Goal: Task Accomplishment & Management: Complete application form

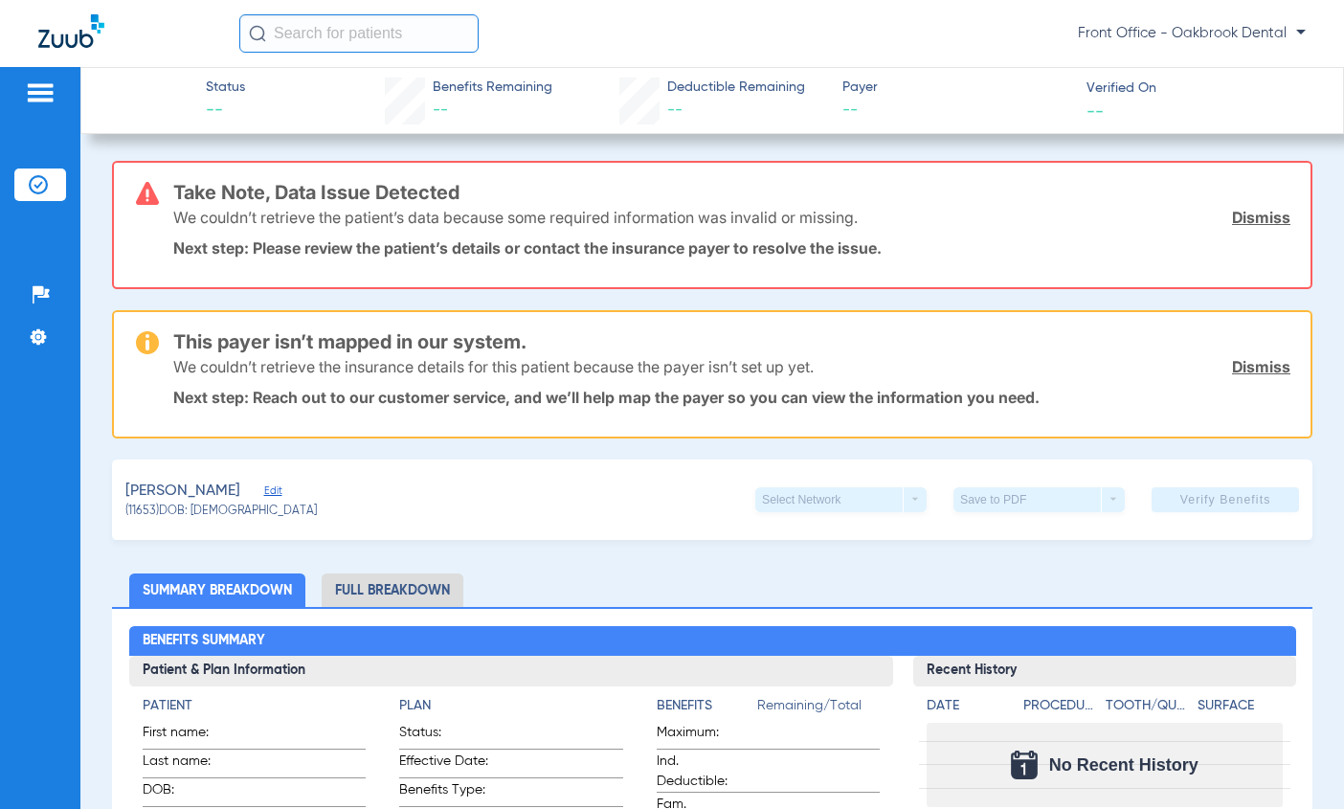
click at [1235, 223] on link "Dismiss" at bounding box center [1261, 217] width 58 height 19
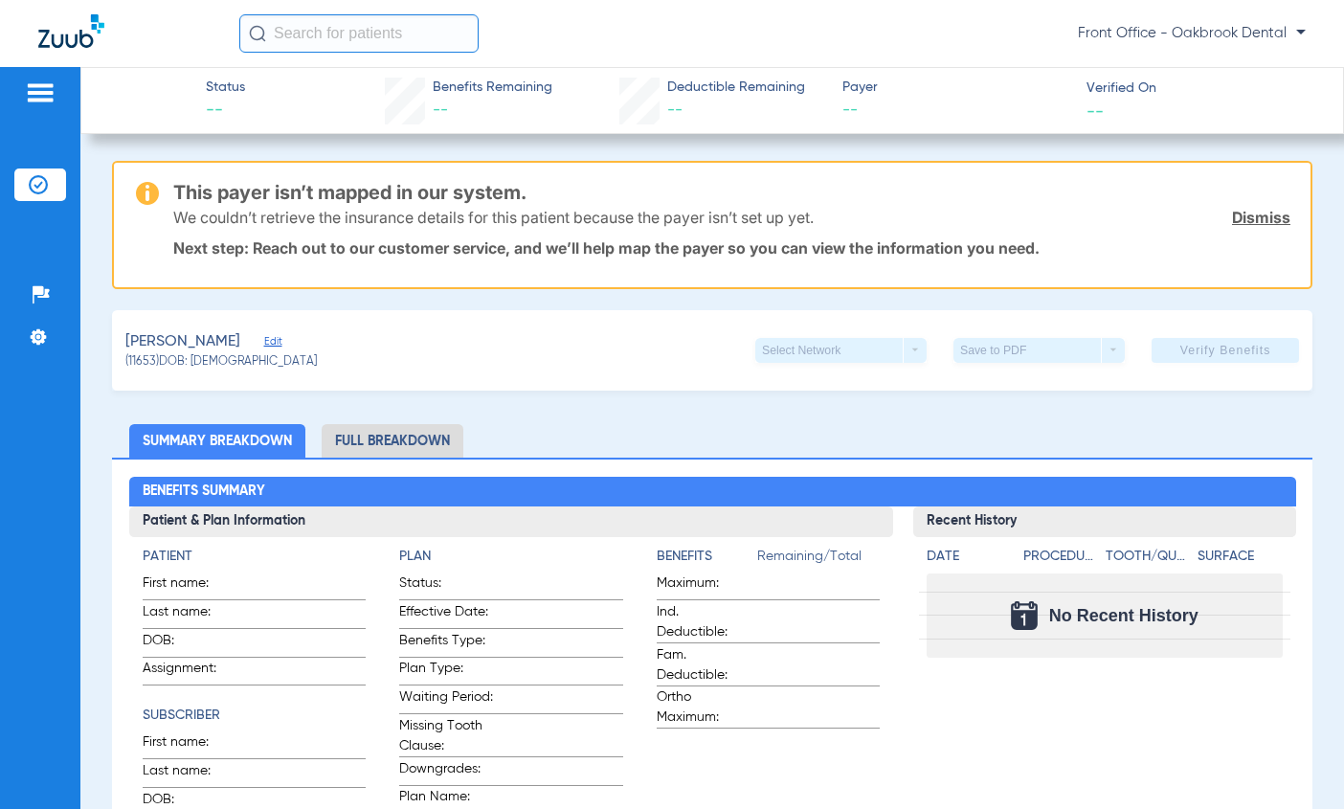
click at [1232, 217] on link "Dismiss" at bounding box center [1261, 217] width 58 height 19
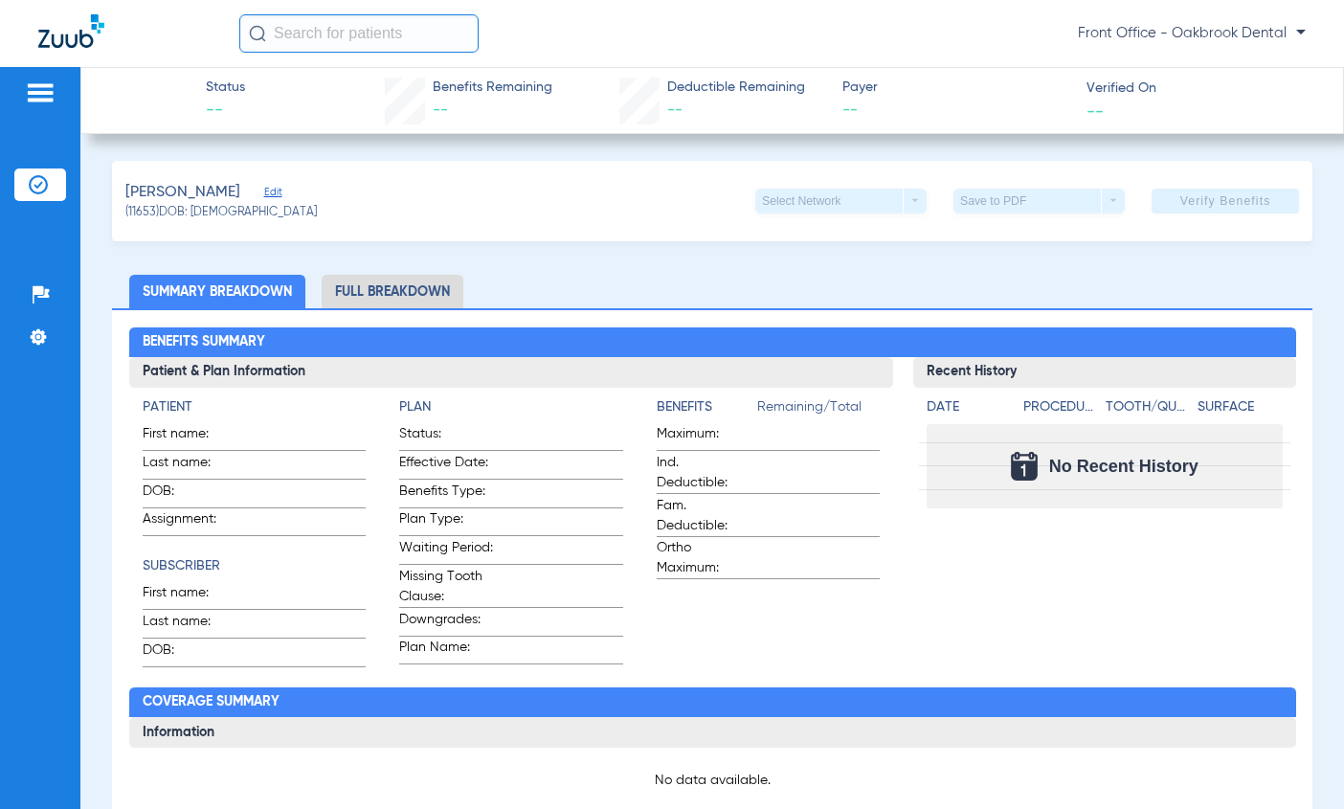
click at [277, 189] on span "Edit" at bounding box center [272, 195] width 17 height 18
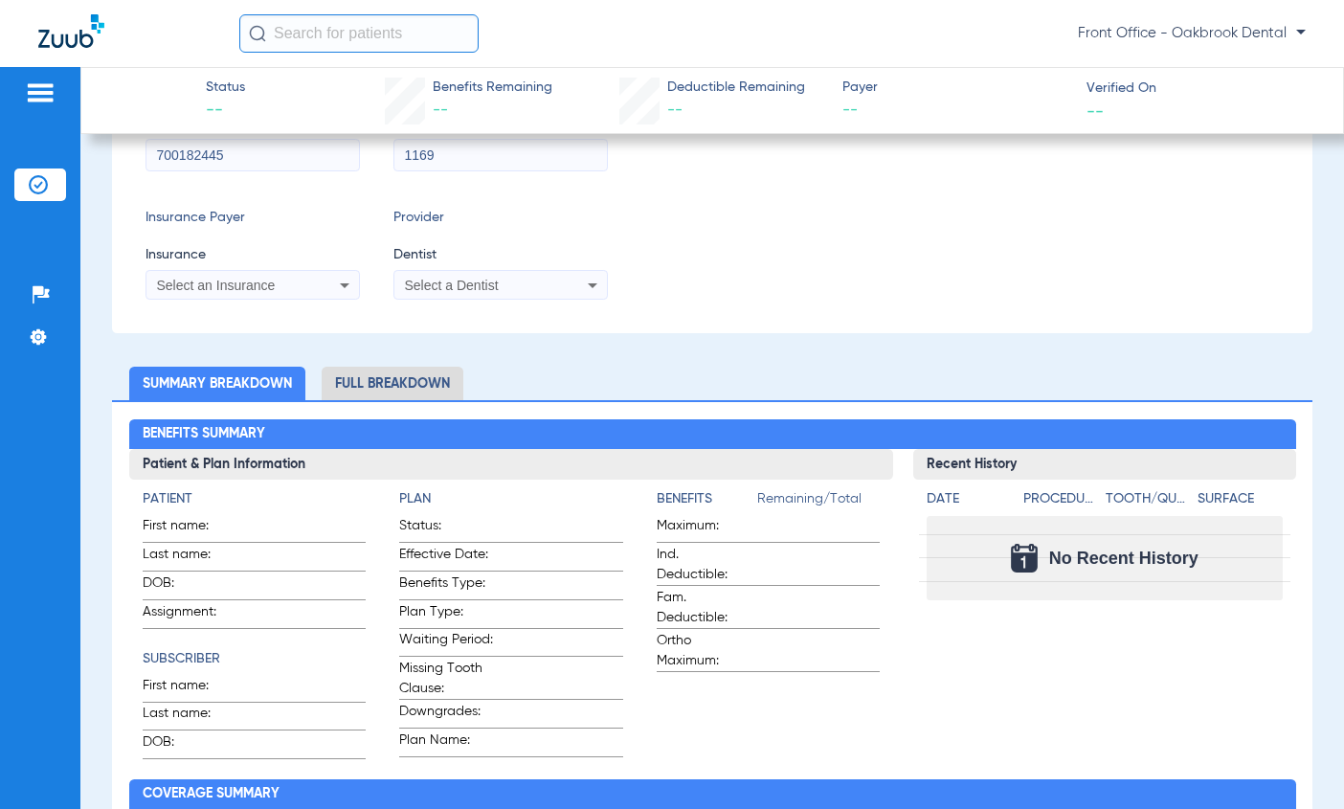
scroll to position [287, 0]
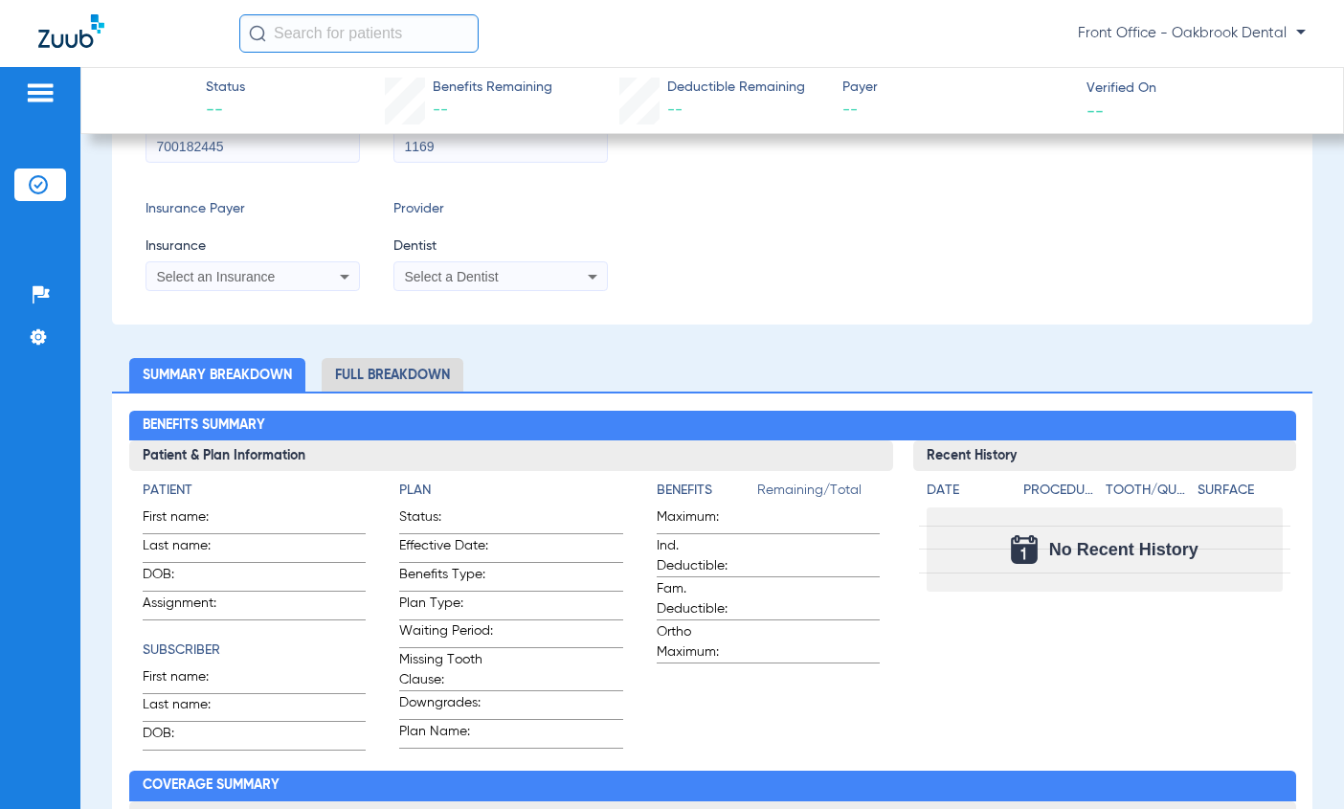
click at [342, 278] on icon at bounding box center [344, 276] width 23 height 23
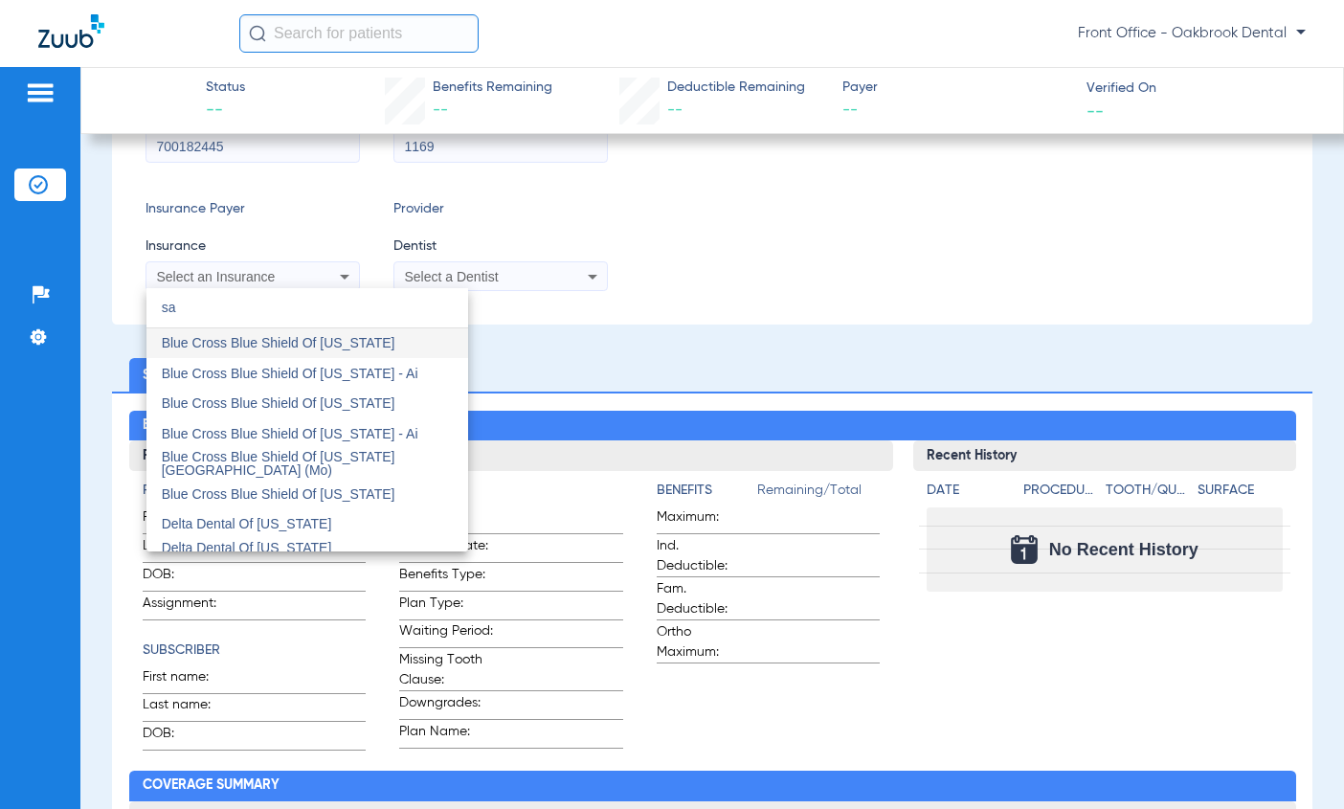
type input "s"
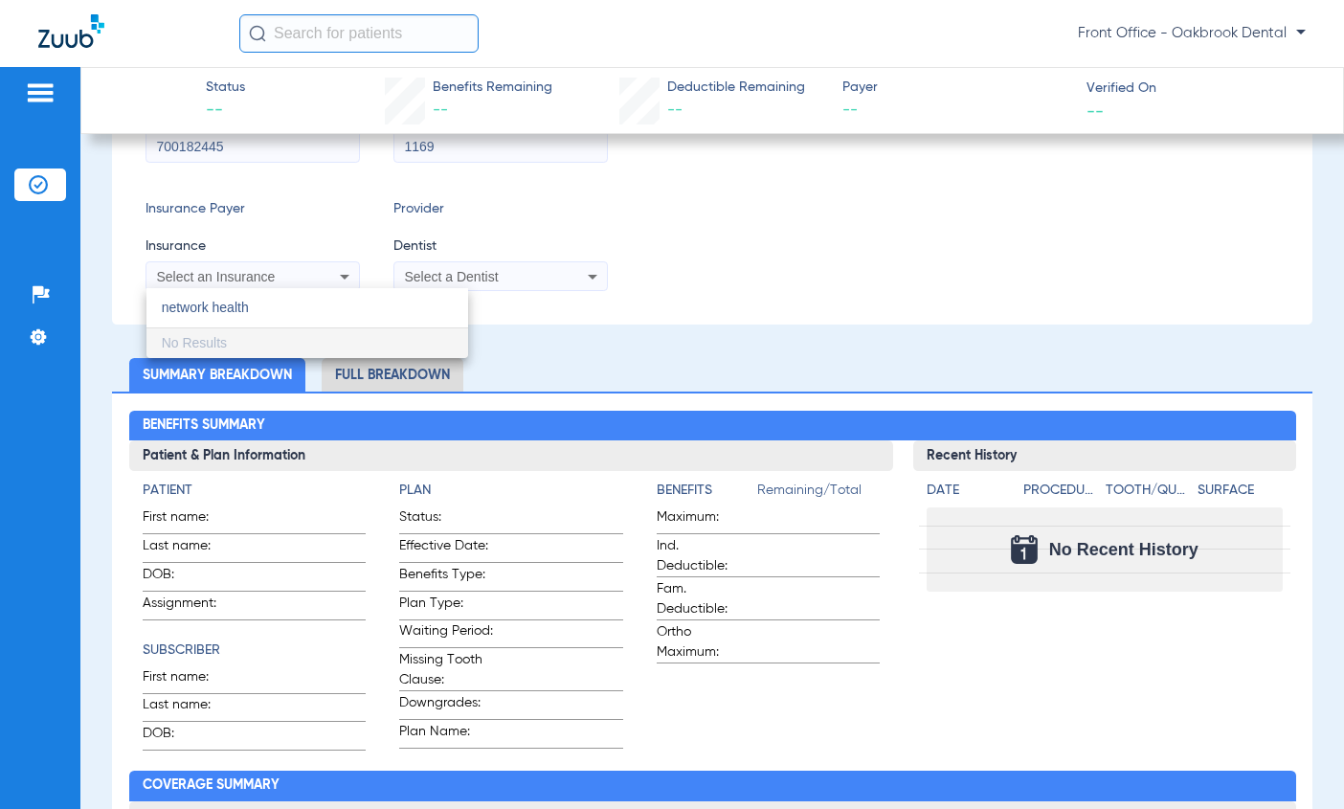
type input "network health"
click at [597, 279] on div at bounding box center [672, 404] width 1344 height 809
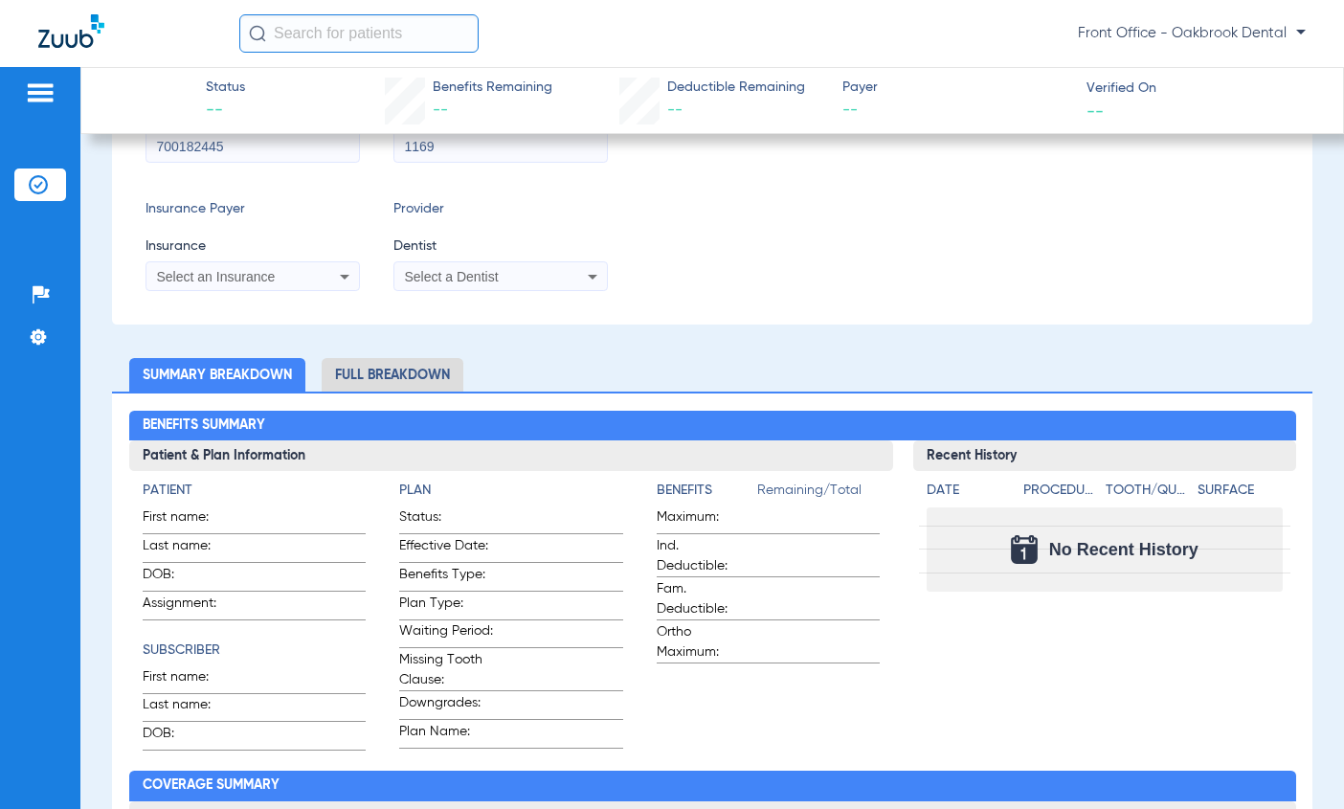
click at [591, 274] on icon at bounding box center [592, 276] width 23 height 23
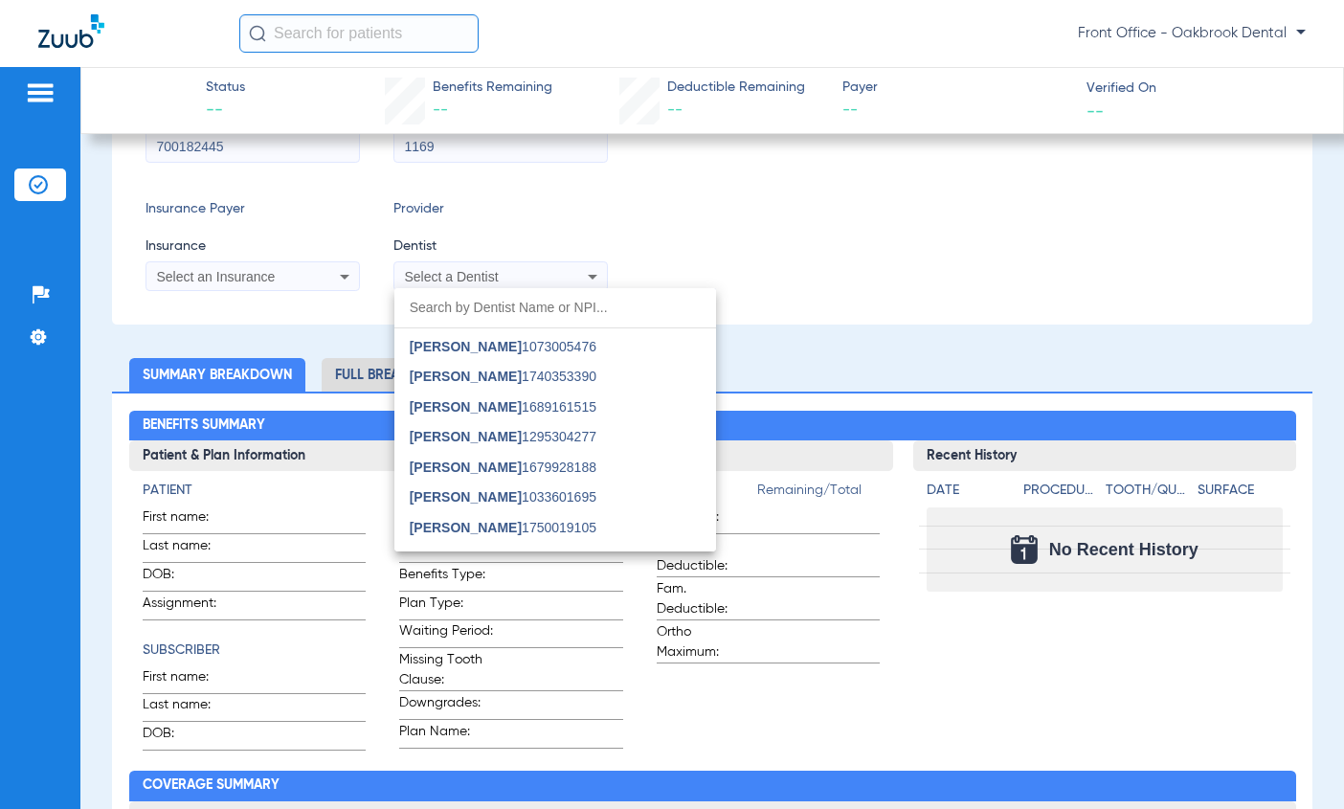
scroll to position [229, 0]
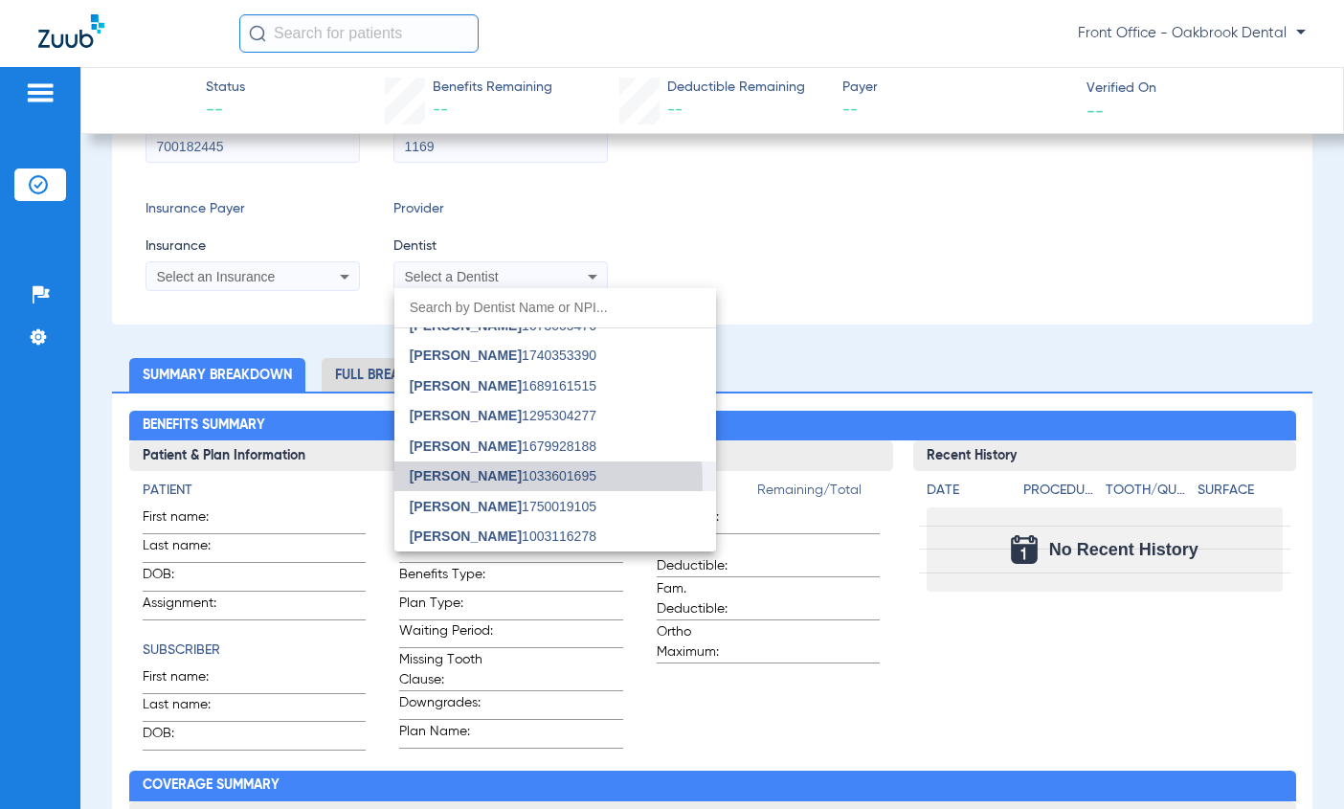
click at [487, 483] on span "Reema Patel" at bounding box center [466, 475] width 112 height 15
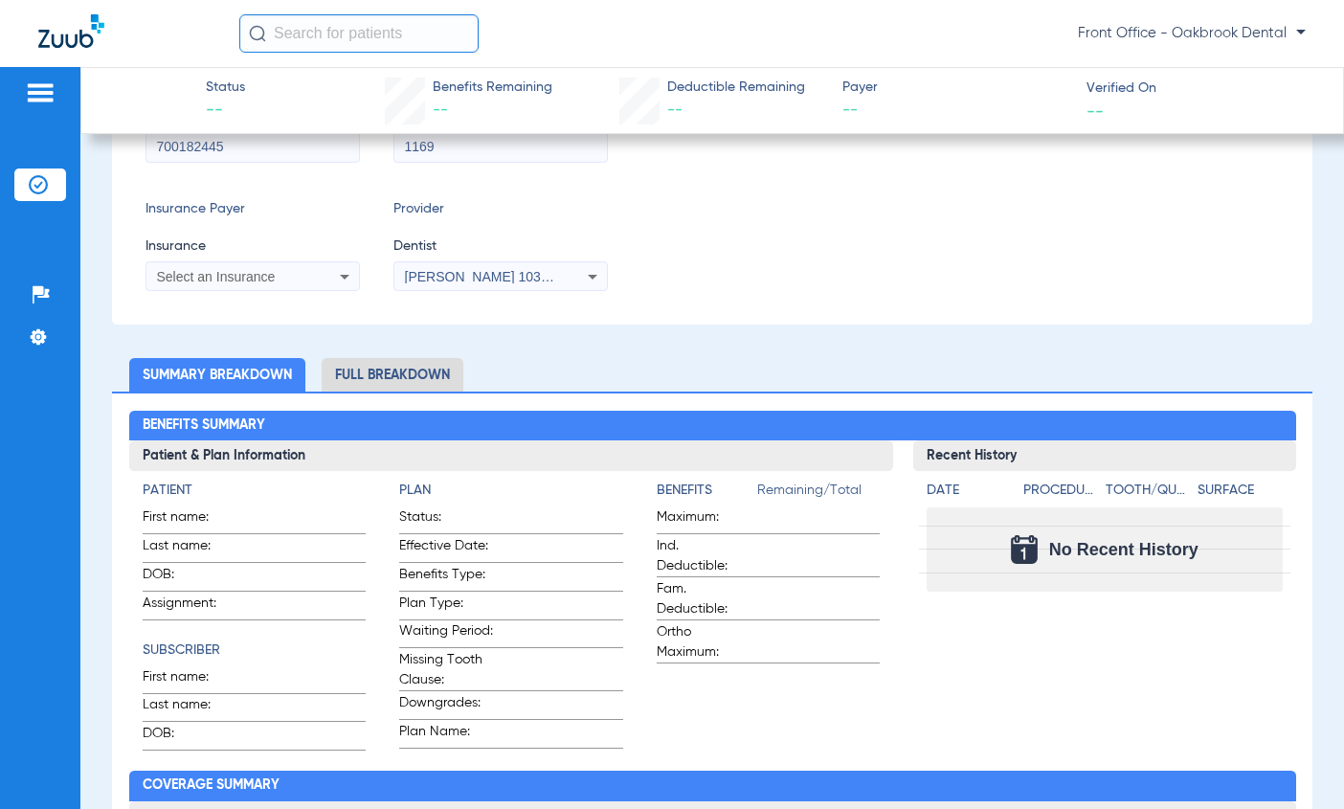
click at [344, 279] on icon at bounding box center [345, 277] width 10 height 5
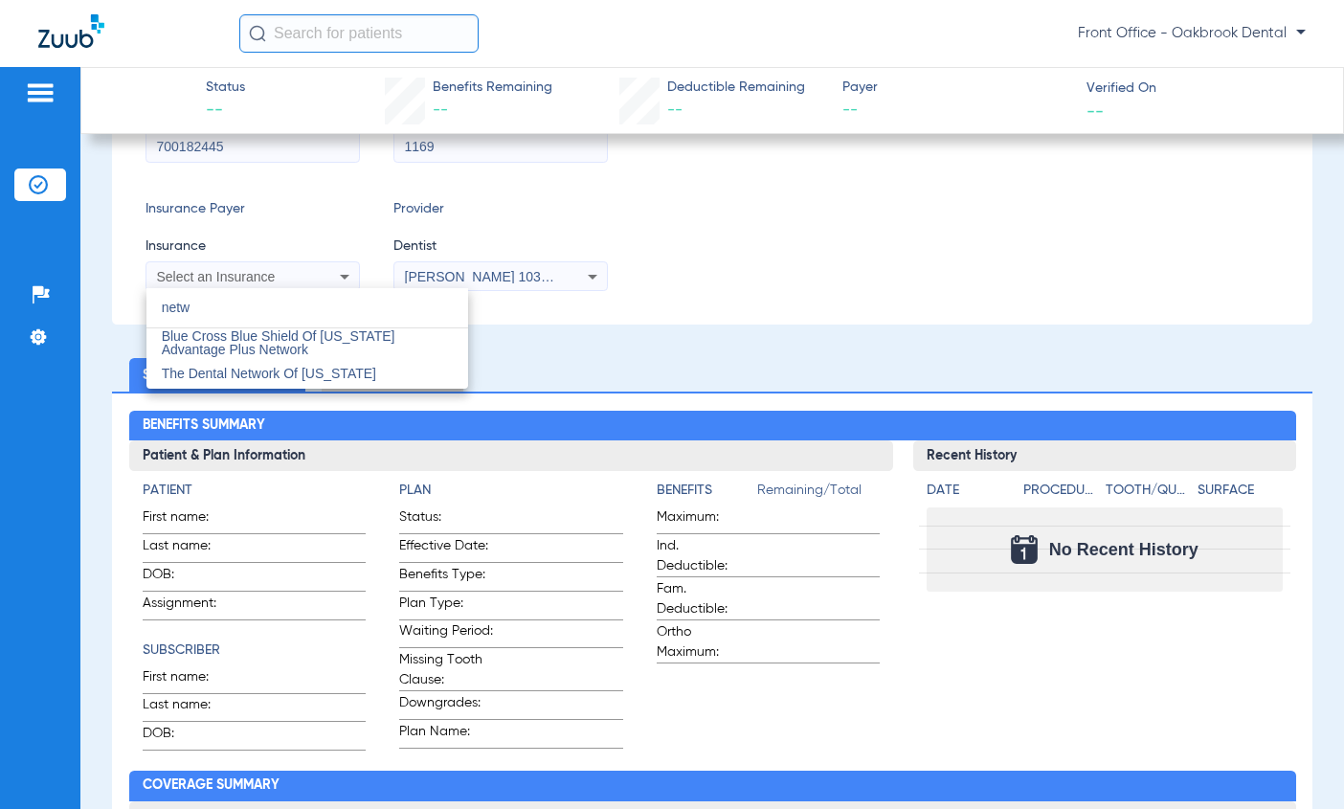
type input "netw"
click at [227, 273] on div at bounding box center [672, 404] width 1344 height 809
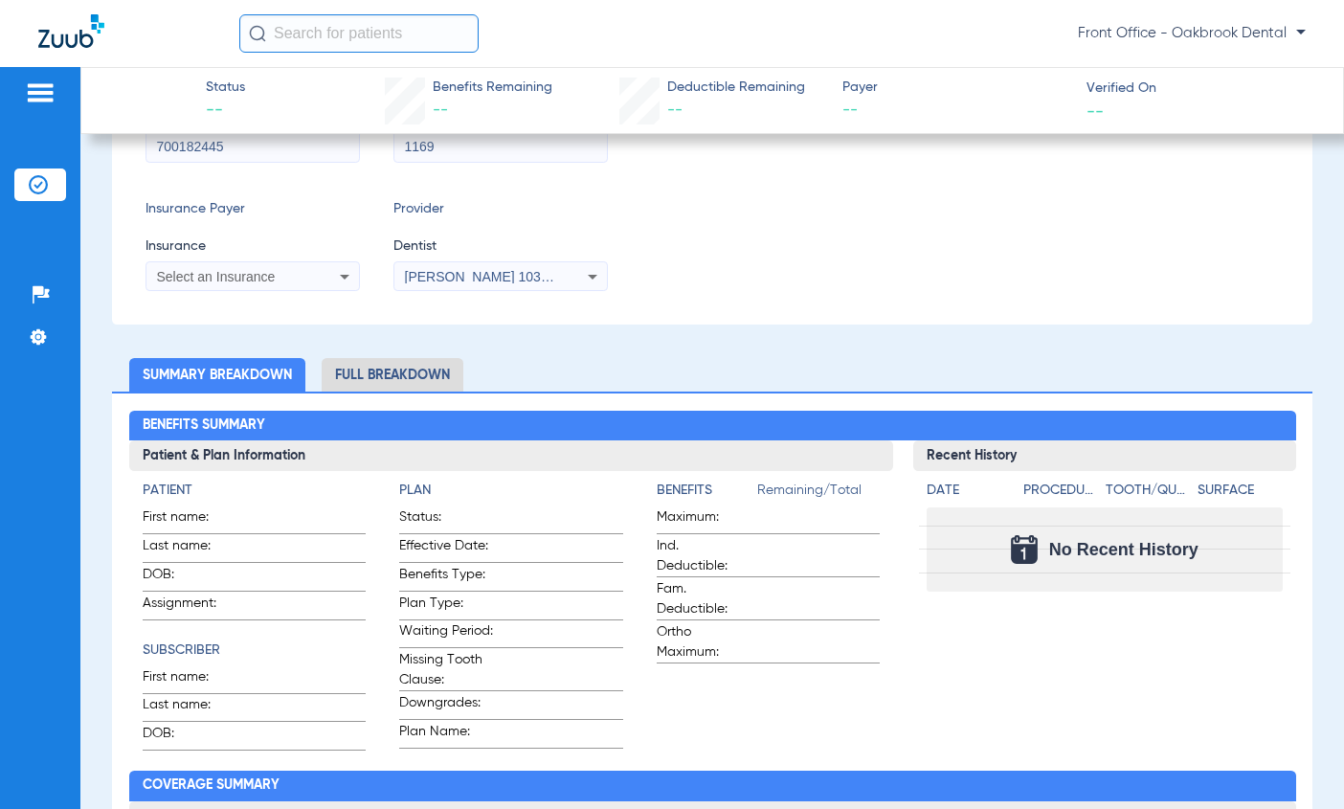
click at [227, 273] on span "Select an Insurance" at bounding box center [216, 276] width 119 height 15
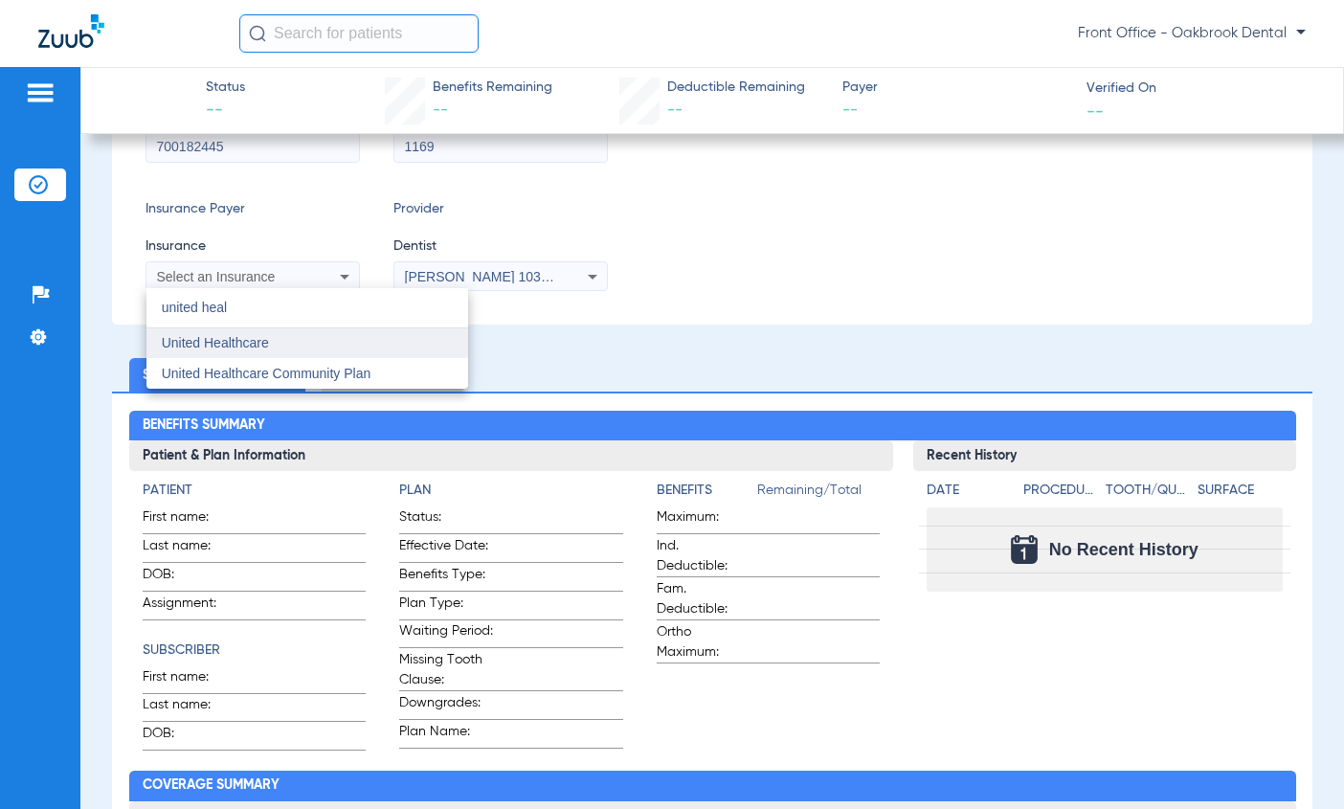
type input "united heal"
click at [258, 340] on span "United Healthcare" at bounding box center [215, 342] width 107 height 15
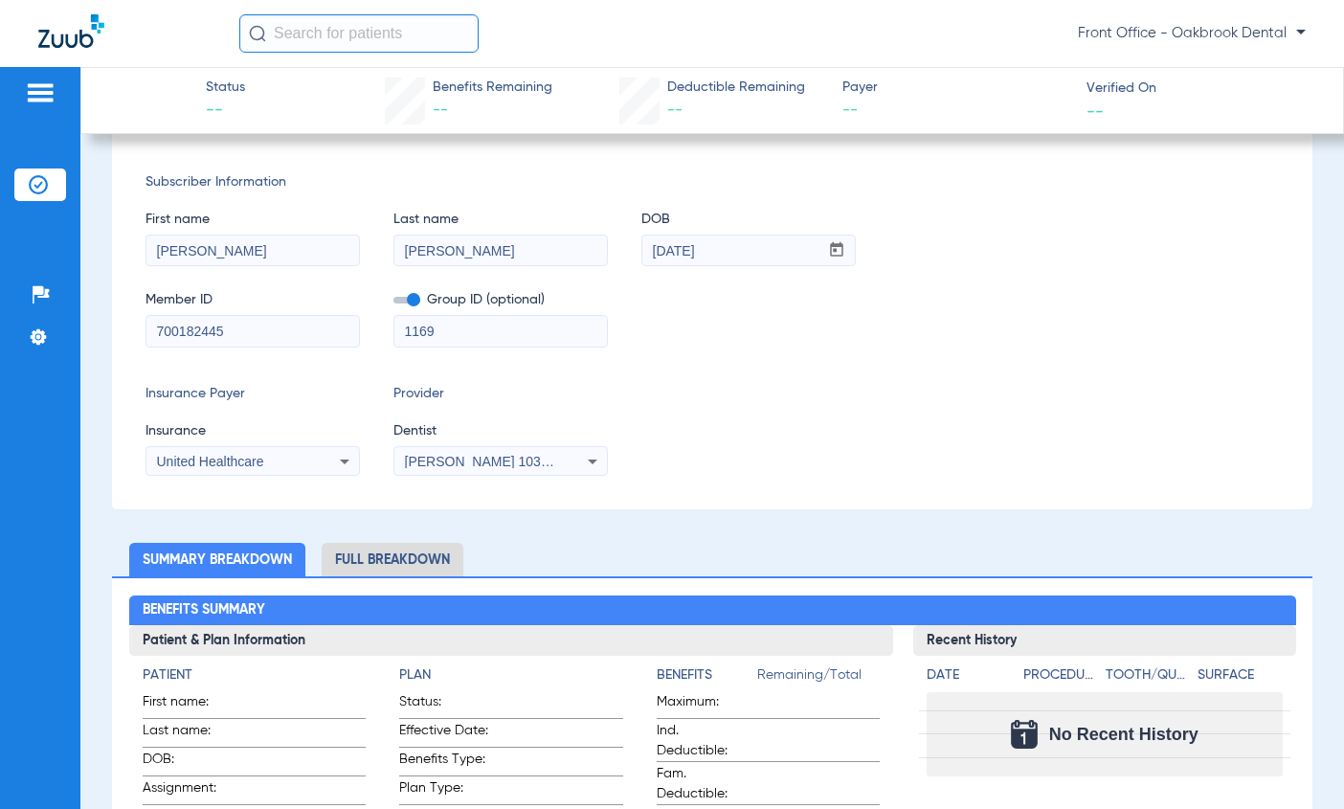
scroll to position [0, 0]
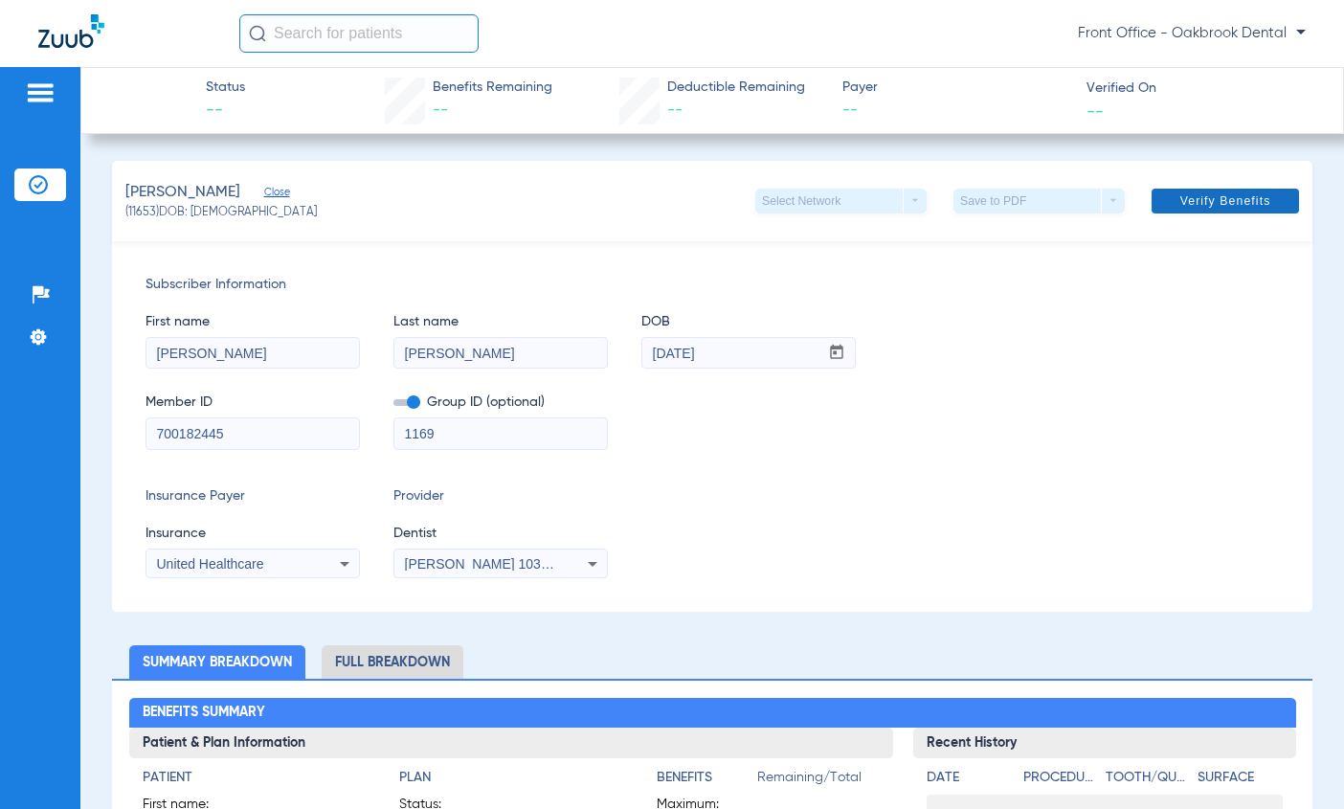
click at [1185, 205] on span "Verify Benefits" at bounding box center [1226, 200] width 91 height 15
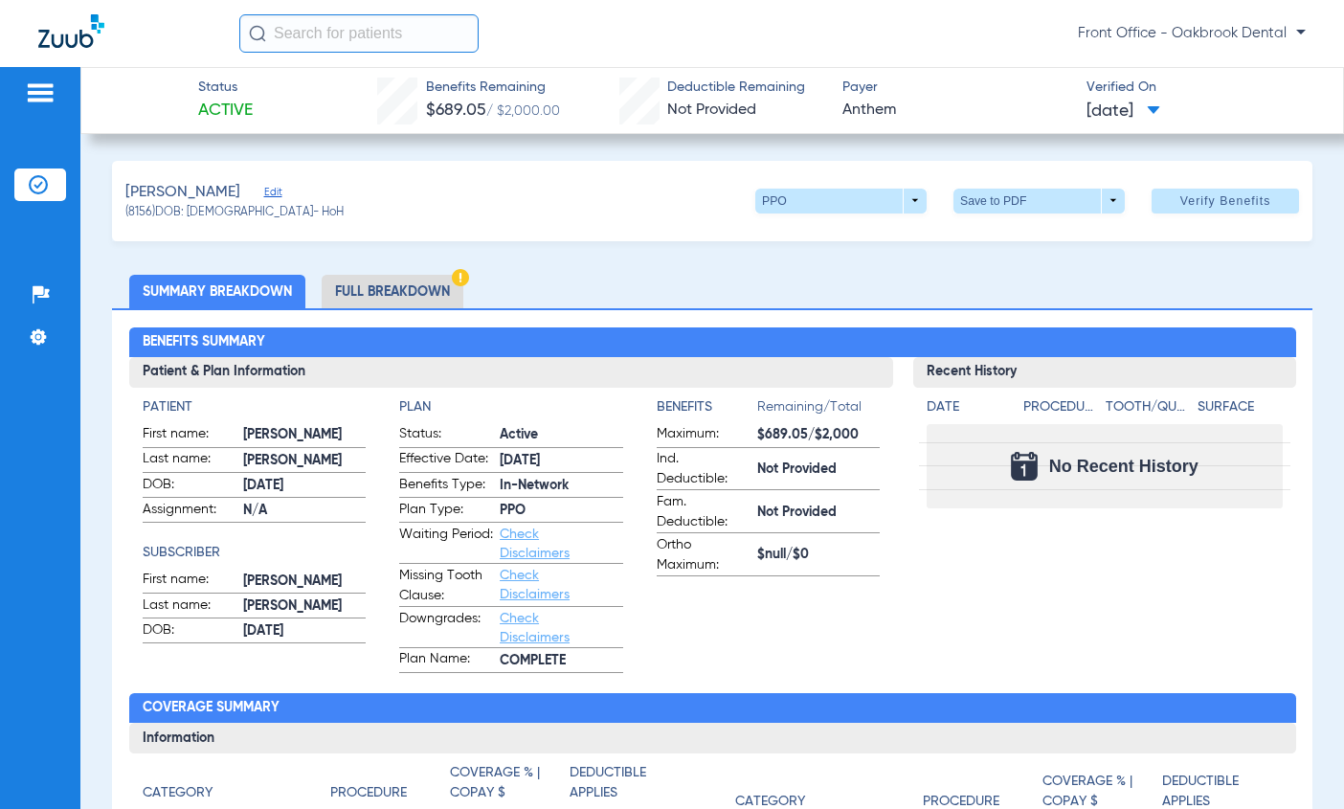
click at [398, 292] on li "Full Breakdown" at bounding box center [393, 292] width 142 height 34
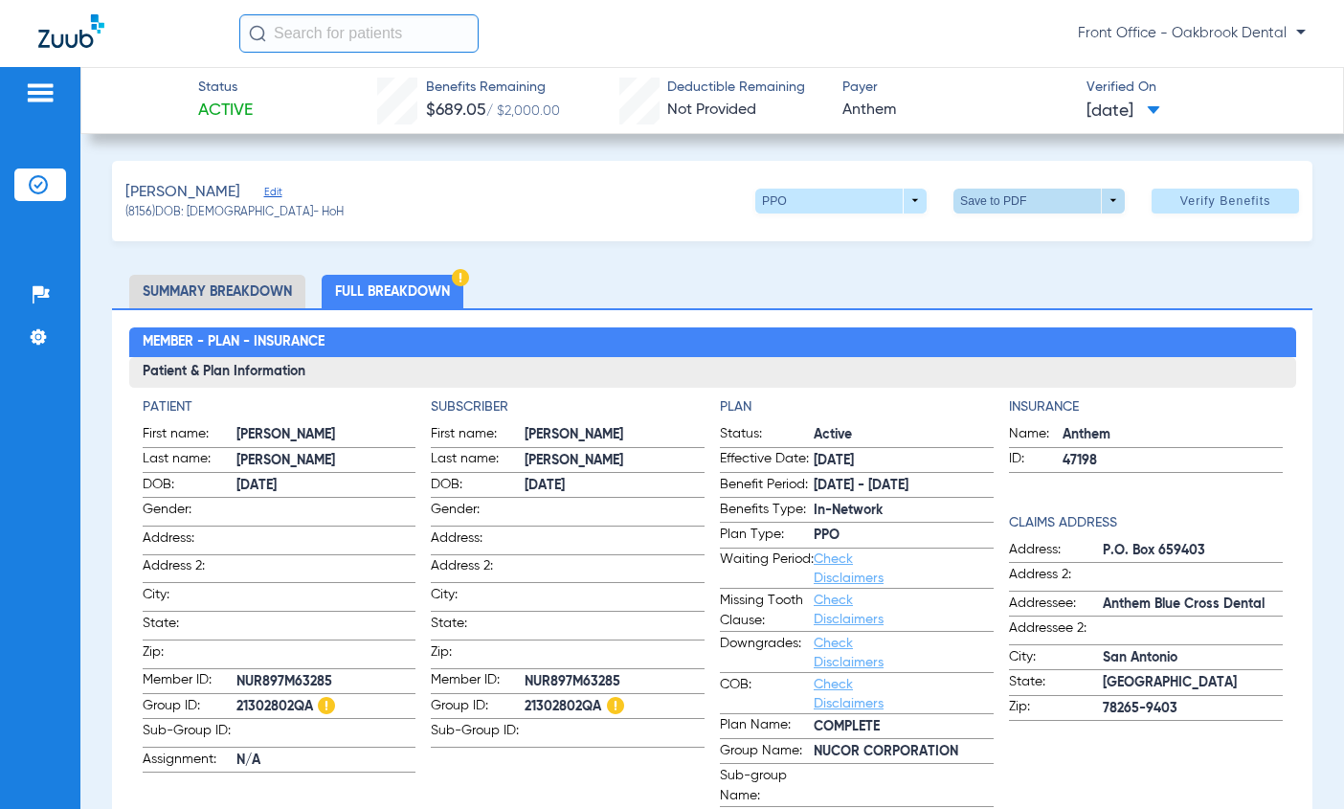
click at [1097, 198] on span at bounding box center [1039, 201] width 171 height 25
click at [957, 234] on mat-icon "insert_drive_file" at bounding box center [967, 238] width 23 height 23
